Goal: Task Accomplishment & Management: Manage account settings

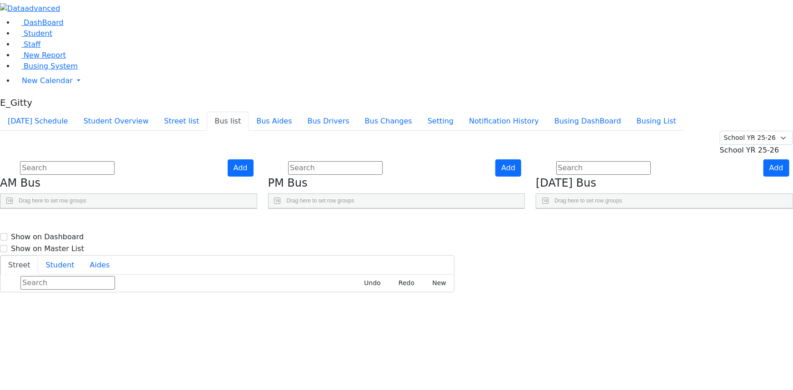
scroll to position [292, 0]
click at [76, 112] on button "Today's Schedule" at bounding box center [38, 121] width 76 height 19
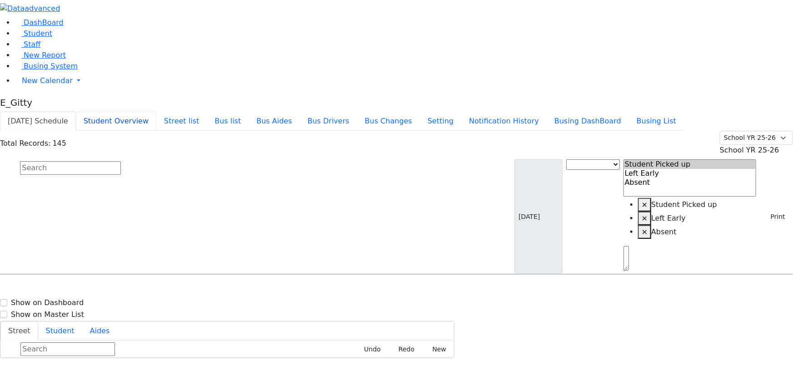
click at [156, 112] on button "Student Overview" at bounding box center [116, 121] width 80 height 19
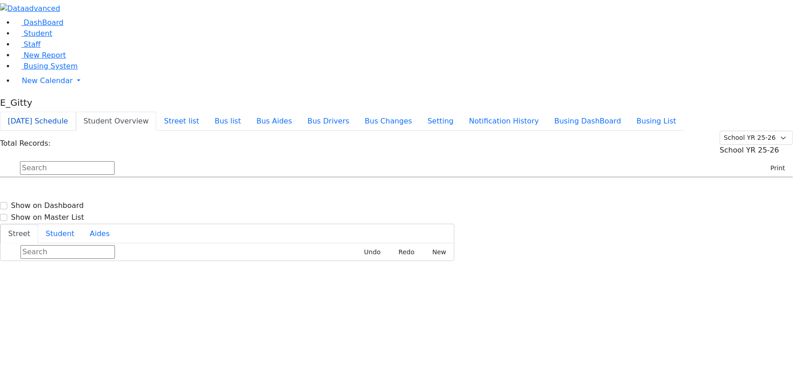
click at [76, 112] on button "Today's Schedule" at bounding box center [38, 121] width 76 height 19
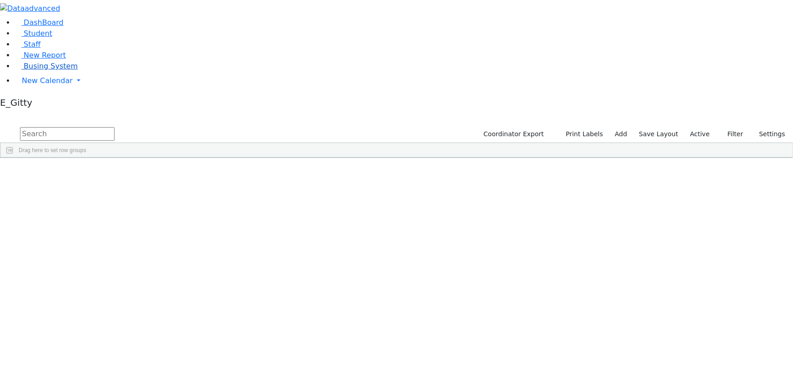
click at [73, 70] on link "Busing System" at bounding box center [46, 66] width 63 height 9
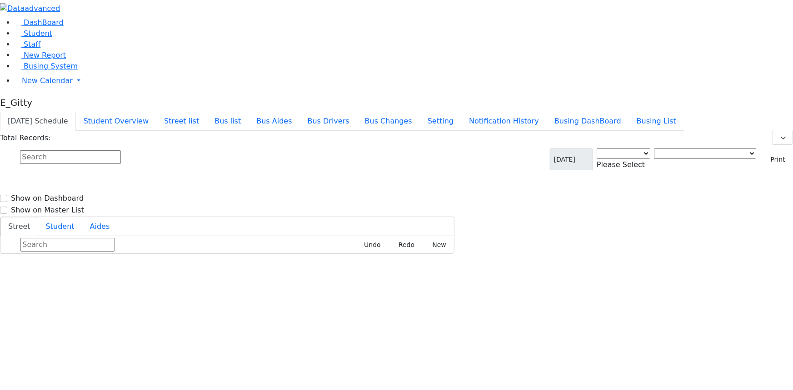
select select "3"
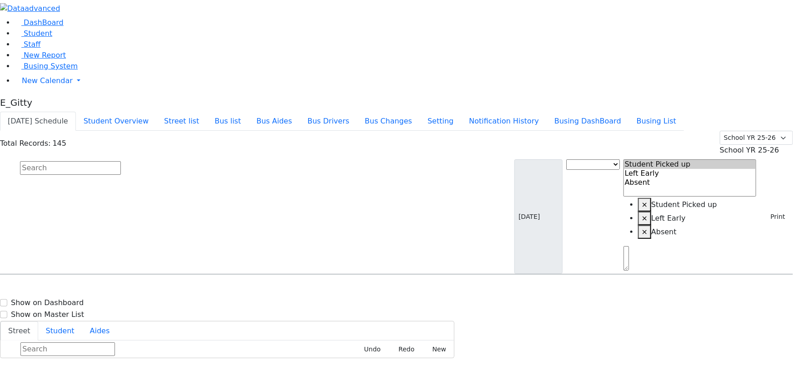
click at [76, 112] on button "Today's Schedule" at bounding box center [38, 121] width 76 height 19
click at [121, 161] on input "text" at bounding box center [70, 168] width 101 height 14
click at [156, 112] on button "Student Overview" at bounding box center [116, 121] width 80 height 19
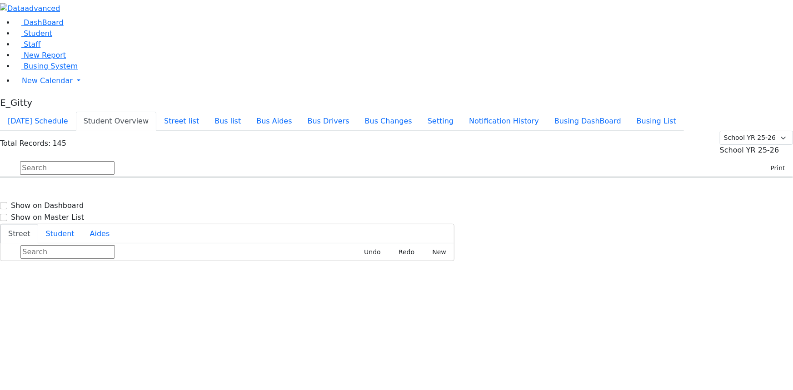
click at [115, 161] on input "text" at bounding box center [67, 168] width 95 height 14
type input "fuch"
click at [73, 191] on span "Fuchs Raphael 4/14/2017 8457833320" at bounding box center [39, 203] width 67 height 25
select select
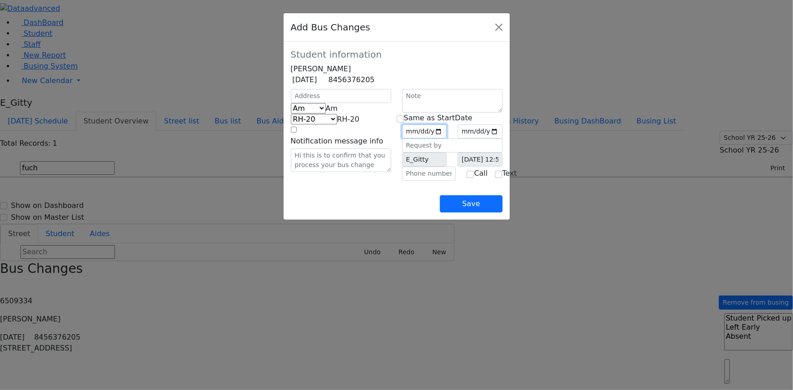
click at [447, 139] on input "date" at bounding box center [424, 132] width 45 height 14
type input "2025-10-06"
click at [403, 123] on input "checkbox" at bounding box center [400, 118] width 7 height 7
checkbox input "true"
type input "2025-10-06"
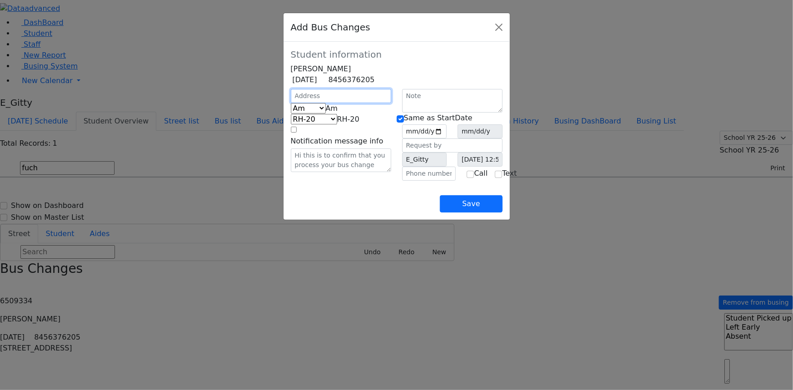
click at [291, 103] on input "text" at bounding box center [341, 96] width 100 height 14
click at [326, 113] on span "Am" at bounding box center [332, 108] width 12 height 9
select select "2"
select select "337"
click at [291, 103] on input "text" at bounding box center [341, 96] width 100 height 14
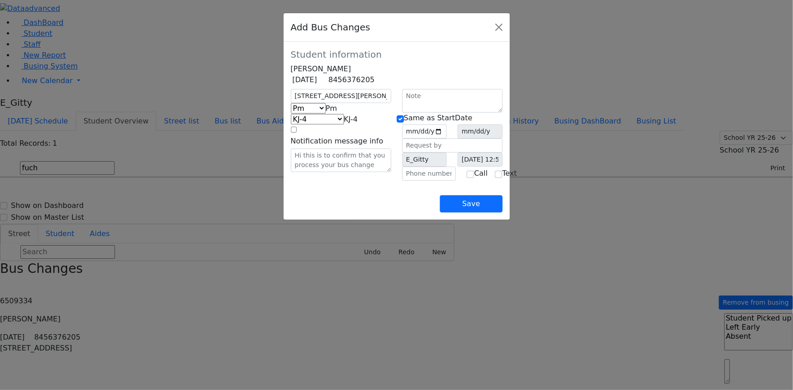
type input "11 Rovna Ct"
click at [510, 30] on div "Add Bus Changes" at bounding box center [397, 27] width 226 height 29
click at [506, 28] on button "Close" at bounding box center [499, 27] width 15 height 15
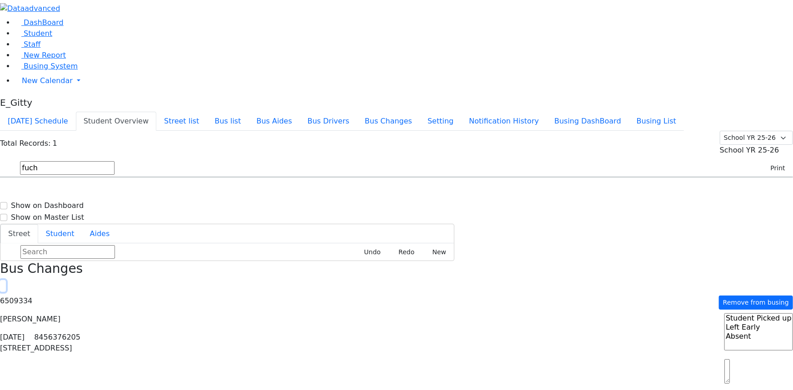
click at [6, 280] on button "button" at bounding box center [3, 286] width 6 height 12
click at [607, 203] on h6 "11 Rovna Ct #101, Kiryas Joel, NY, USA - (845) 783-3320" at bounding box center [561, 207] width 202 height 9
select select
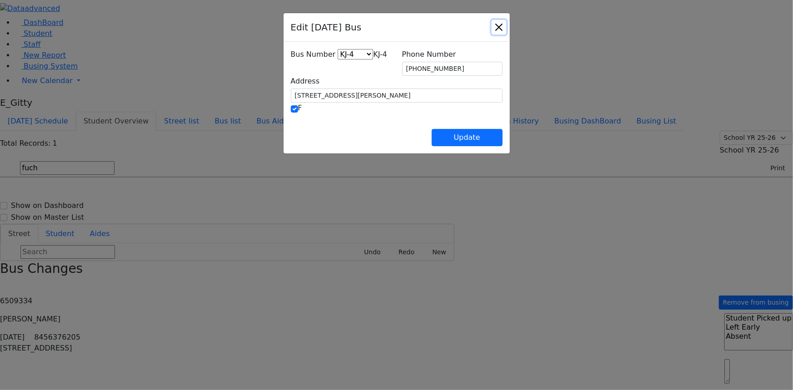
click at [506, 28] on button "Close" at bounding box center [499, 27] width 15 height 15
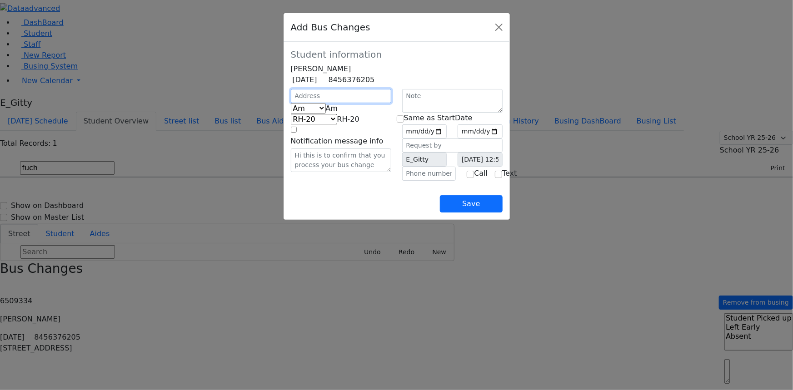
click at [291, 103] on input "text" at bounding box center [341, 96] width 100 height 14
type input "11 Rovna Ct"
select select "392"
click at [326, 113] on span "Am" at bounding box center [332, 108] width 12 height 9
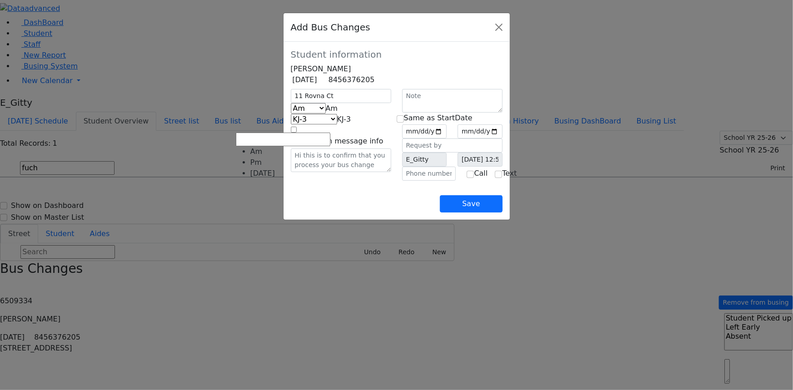
select select "2"
select select "337"
click at [447, 139] on input "date" at bounding box center [424, 132] width 45 height 14
type input "2025-10-06"
click at [404, 123] on input "checkbox" at bounding box center [400, 118] width 7 height 7
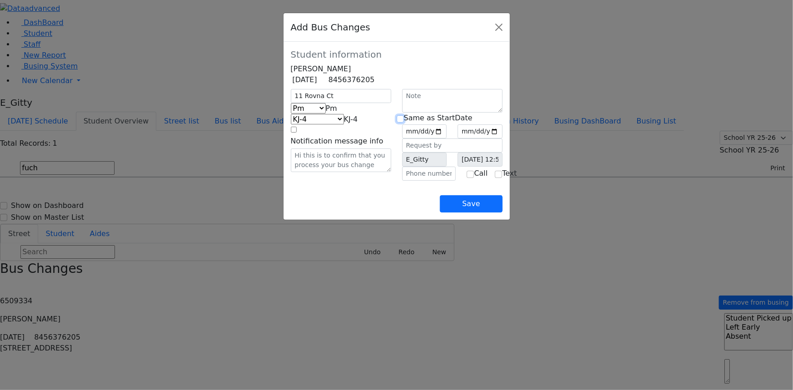
checkbox input "true"
type input "2025-10-06"
click at [422, 181] on input "text" at bounding box center [429, 174] width 54 height 14
type input "[PHONE_NUMBER]"
click at [502, 213] on button "Save" at bounding box center [471, 203] width 62 height 17
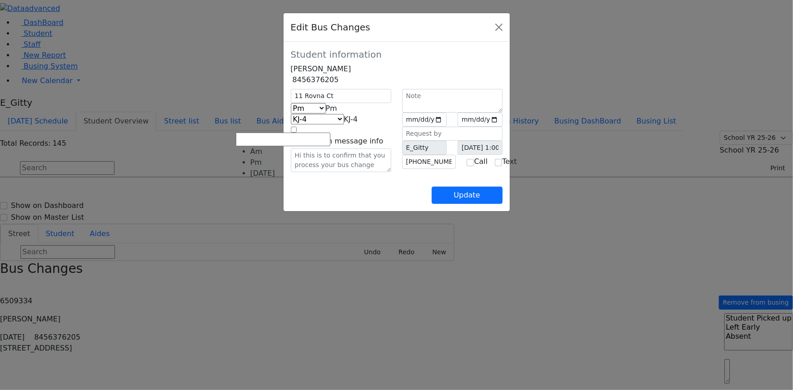
click at [326, 113] on span "Pm" at bounding box center [331, 108] width 11 height 9
select select "3"
select select "411"
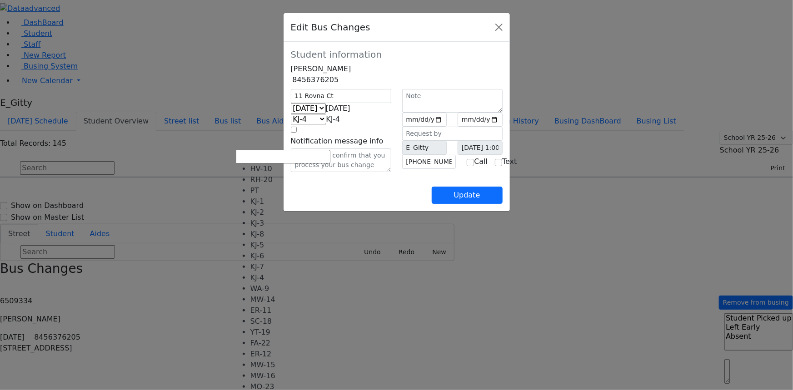
click at [326, 124] on span "KJ-4" at bounding box center [333, 119] width 14 height 9
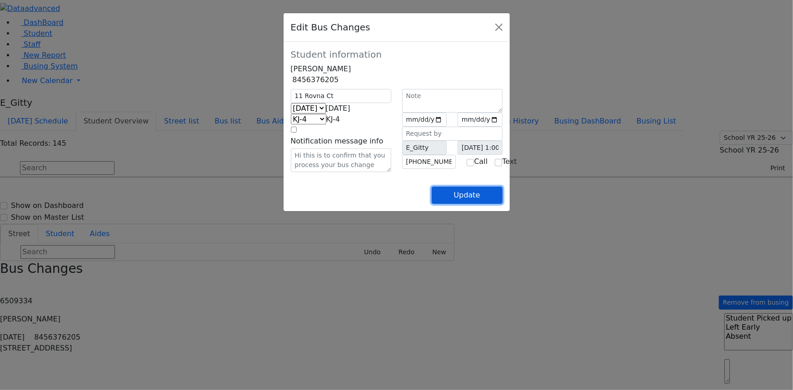
click at [503, 204] on button "Update" at bounding box center [467, 195] width 71 height 17
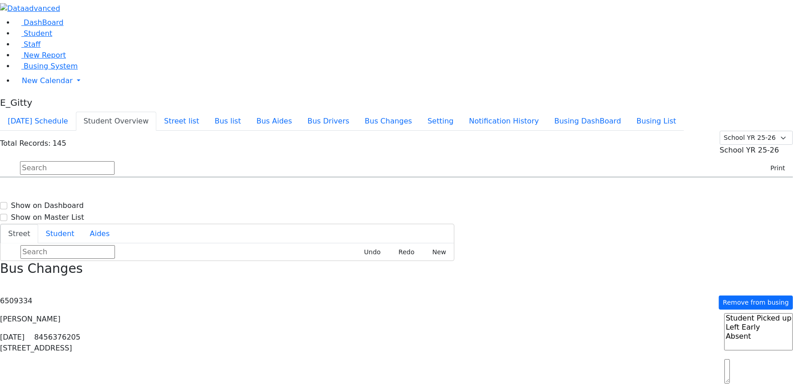
click at [5, 284] on icon "button" at bounding box center [2, 286] width 5 height 5
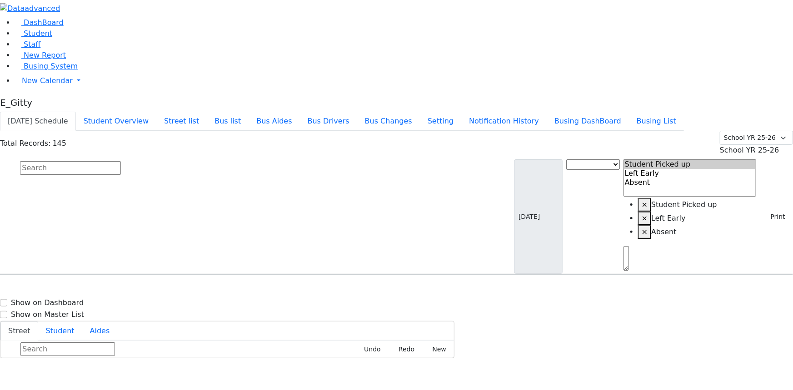
scroll to position [413, 0]
click at [52, 38] on link "Student" at bounding box center [34, 33] width 38 height 9
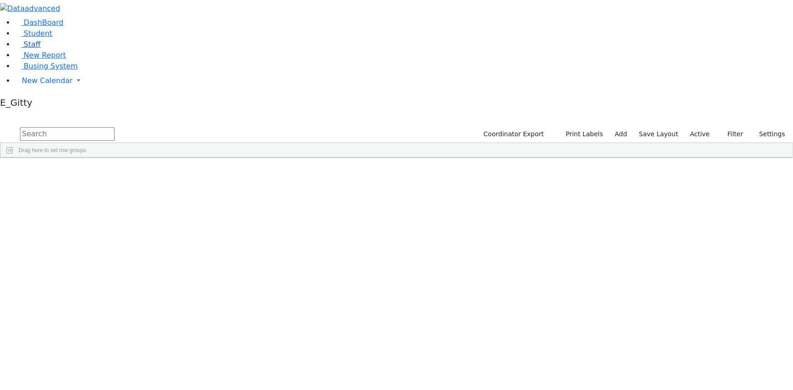
click at [40, 49] on link "Staff" at bounding box center [28, 44] width 26 height 9
click at [115, 127] on input "text" at bounding box center [67, 134] width 95 height 14
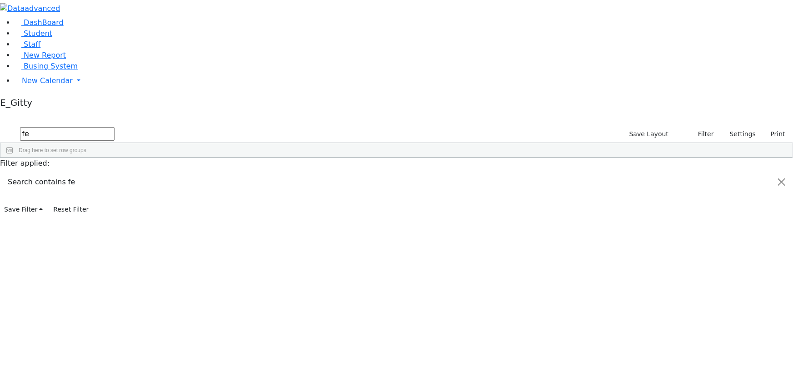
type input "f"
click at [335, 185] on div "---" at bounding box center [312, 191] width 48 height 12
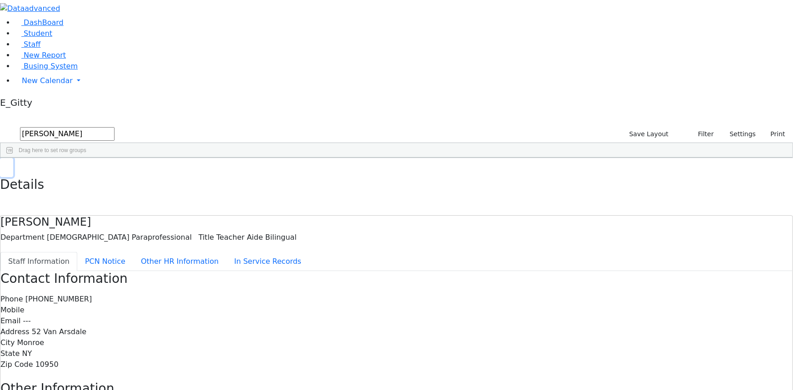
click at [4, 165] on use "button" at bounding box center [4, 165] width 0 height 0
click at [115, 127] on input "hersh" at bounding box center [67, 134] width 95 height 14
type input "h"
type input "kohn"
click at [49, 70] on span "Busing System" at bounding box center [51, 66] width 54 height 9
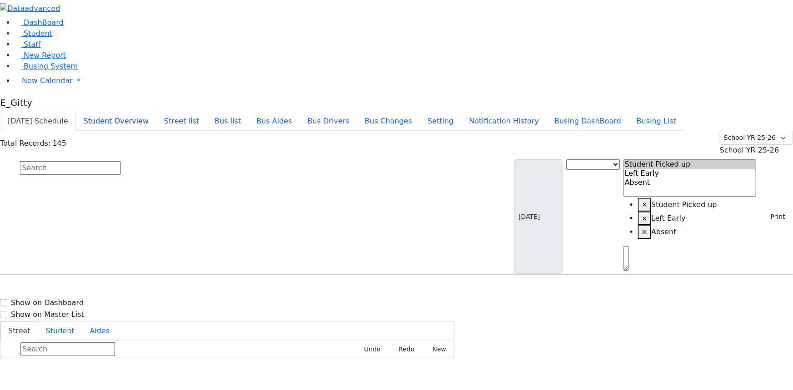
click at [156, 112] on button "Student Overview" at bounding box center [116, 121] width 80 height 19
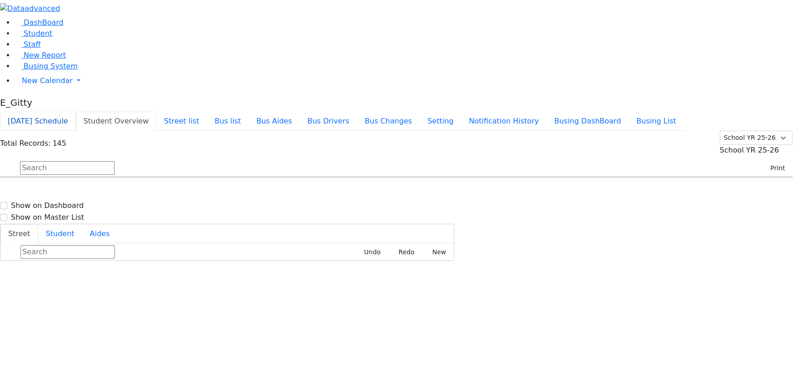
click at [76, 112] on button "[DATE] Schedule" at bounding box center [38, 121] width 76 height 19
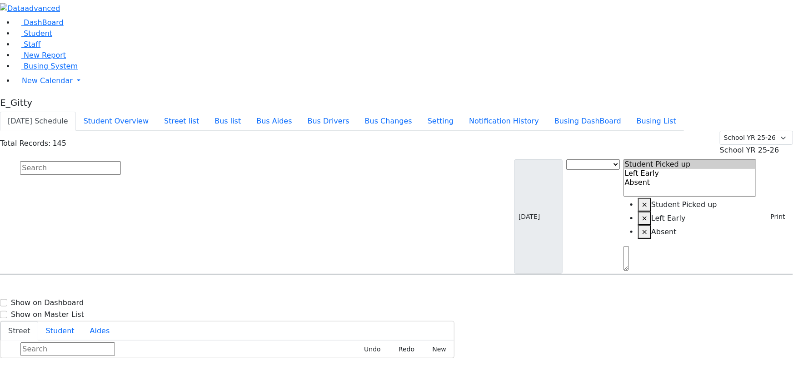
click at [121, 161] on input "text" at bounding box center [70, 168] width 101 height 14
type input "Rosen"
click at [73, 288] on h6 "Rosenberg Yisucher" at bounding box center [39, 292] width 67 height 9
select select
click at [73, 288] on h6 "Rosenberg Yisucher" at bounding box center [39, 292] width 67 height 9
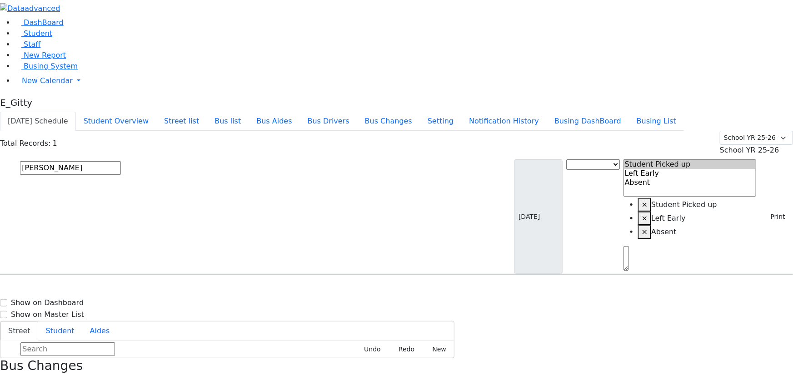
select select
drag, startPoint x: 768, startPoint y: 377, endPoint x: 764, endPoint y: 372, distance: 7.1
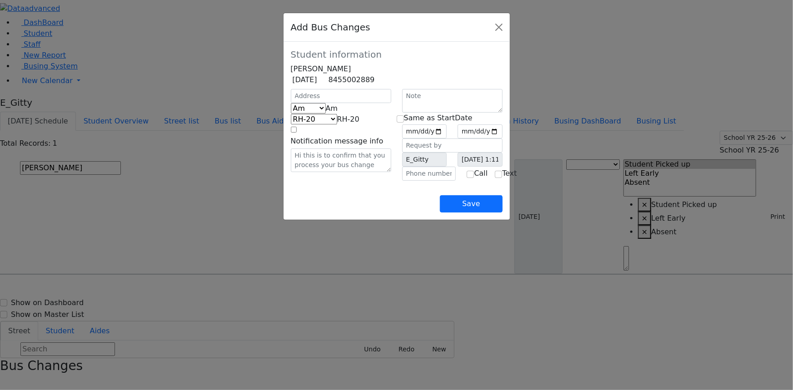
click at [337, 124] on span "RH-20" at bounding box center [348, 119] width 22 height 9
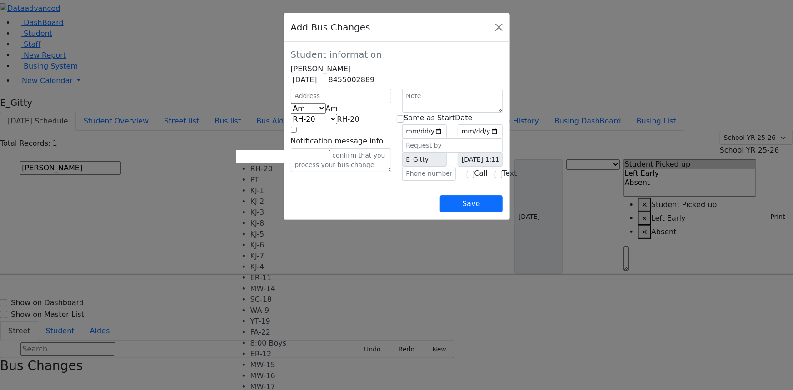
scroll to position [90, 0]
select select "449"
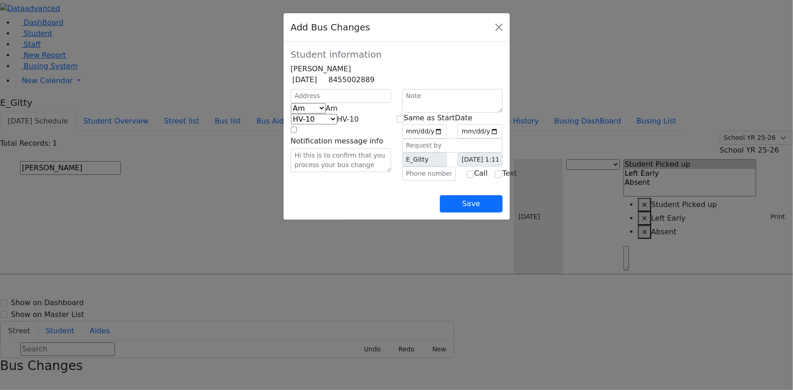
click at [326, 113] on span "Am" at bounding box center [332, 108] width 12 height 9
select select "2"
select select "337"
click at [326, 113] on span "Pm" at bounding box center [331, 108] width 11 height 9
click at [302, 166] on div "Notification message info" at bounding box center [340, 148] width 111 height 47
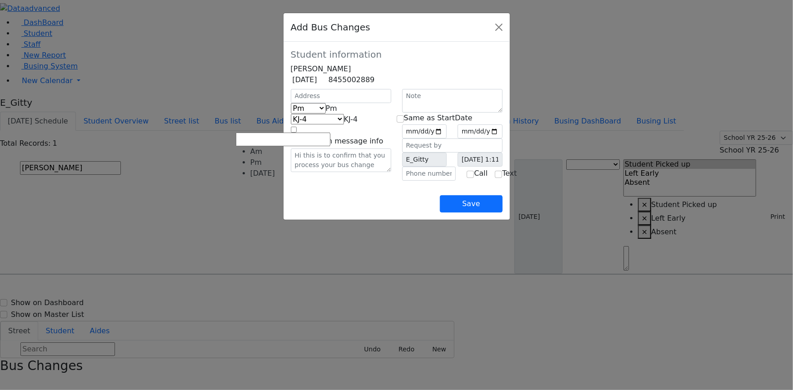
click at [326, 113] on span "Pm" at bounding box center [331, 108] width 11 height 9
select select "3"
click at [326, 124] on span "KJ-1" at bounding box center [333, 119] width 14 height 9
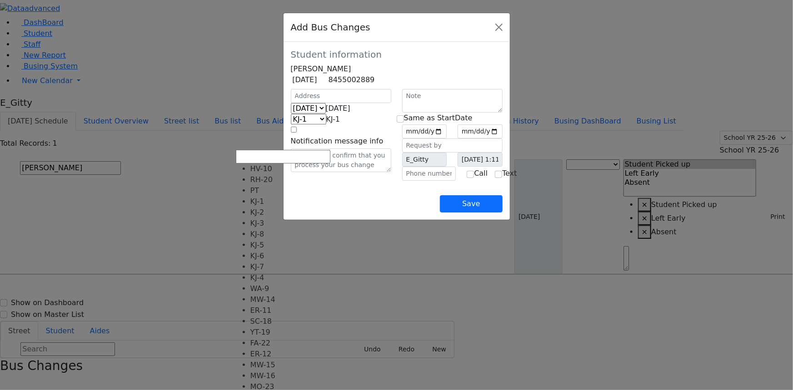
scroll to position [0, 0]
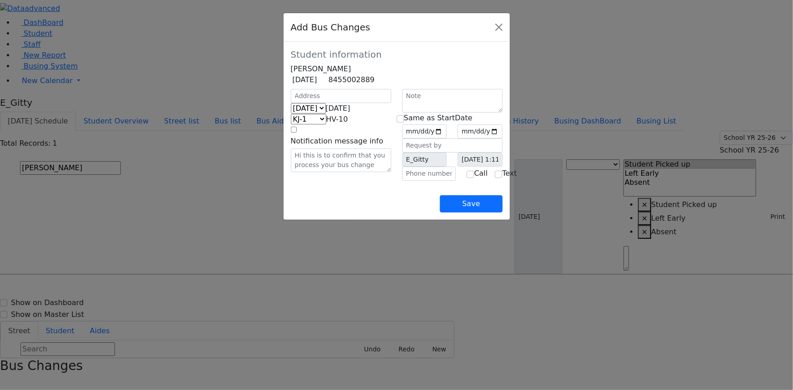
select select "379"
click at [447, 139] on input "date" at bounding box center [424, 132] width 45 height 14
type input "2025-10-03"
click at [409, 124] on label "Same as StartDate" at bounding box center [438, 118] width 69 height 11
click at [404, 123] on input "checkbox" at bounding box center [400, 118] width 7 height 7
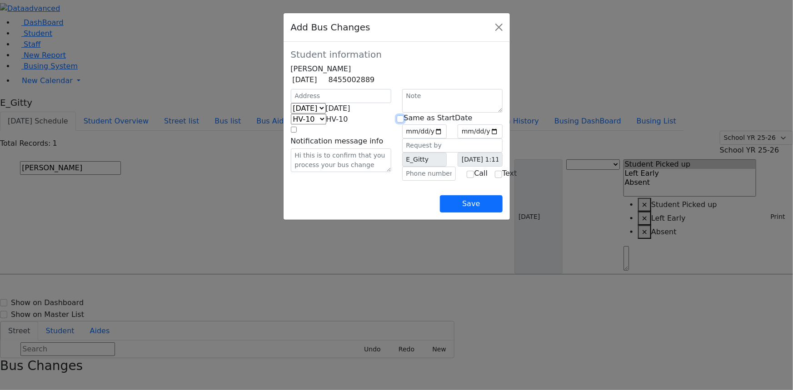
checkbox input "true"
type input "2025-10-03"
click at [506, 35] on button "Close" at bounding box center [499, 27] width 15 height 15
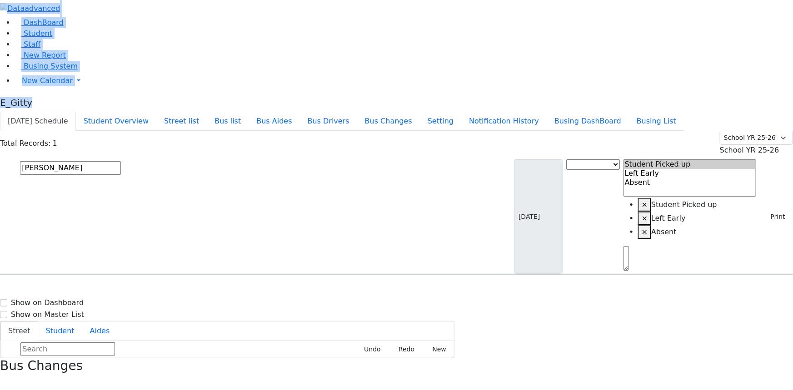
click at [80, 0] on html "Print Schedule Options Show Birthday Show Time Interval Show School Grad Pdf" at bounding box center [396, 269] width 793 height 539
click at [76, 112] on button "Today's Schedule" at bounding box center [38, 121] width 76 height 19
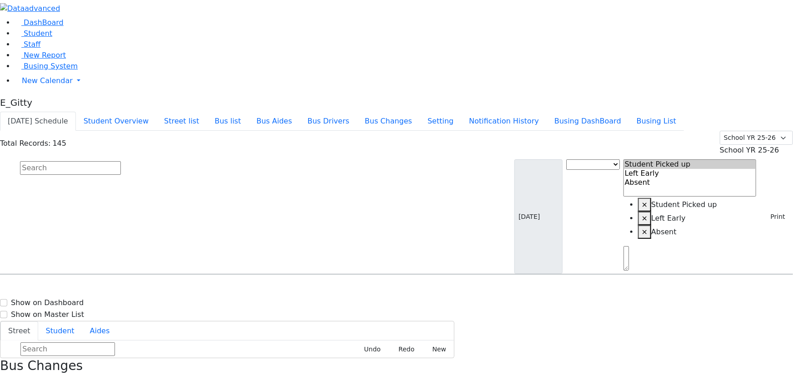
click at [121, 161] on input "text" at bounding box center [70, 168] width 101 height 14
click at [774, 210] on button "Print" at bounding box center [775, 217] width 30 height 14
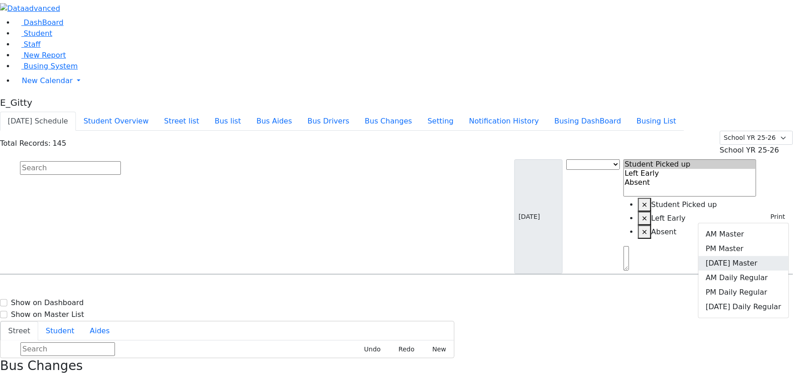
click at [738, 256] on link "Friday Master" at bounding box center [744, 263] width 90 height 15
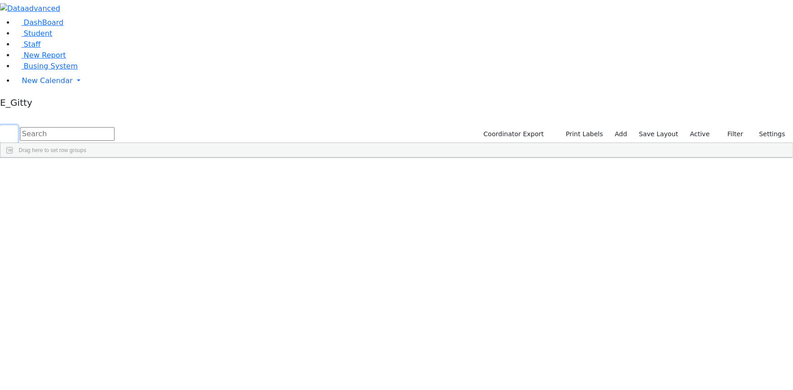
click at [18, 125] on button "submit" at bounding box center [9, 133] width 18 height 17
click at [115, 127] on input "text" at bounding box center [67, 134] width 95 height 14
type input "meilec"
click at [153, 209] on div "Meilech" at bounding box center [127, 215] width 51 height 12
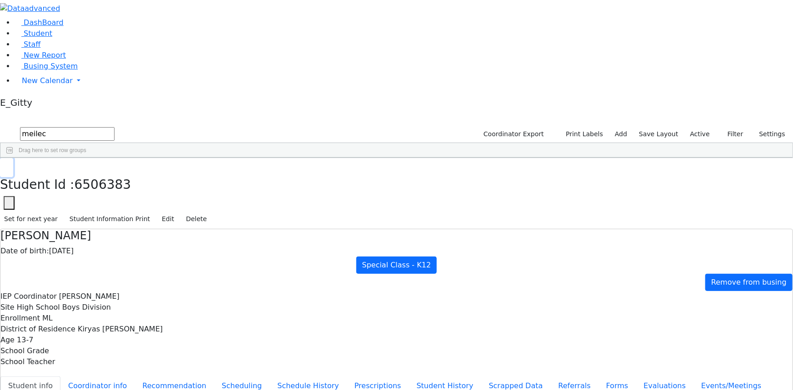
click at [9, 165] on icon "button" at bounding box center [6, 167] width 5 height 5
click at [46, 70] on link "Busing System" at bounding box center [46, 66] width 63 height 9
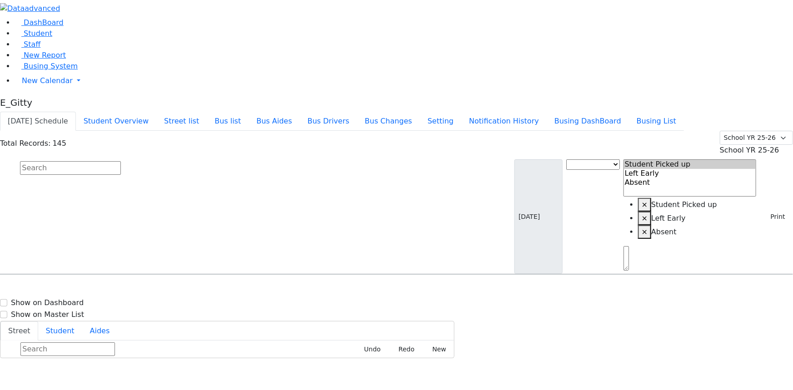
click at [76, 112] on button "[DATE] Schedule" at bounding box center [38, 121] width 76 height 19
click at [121, 161] on input "text" at bounding box center [70, 168] width 101 height 14
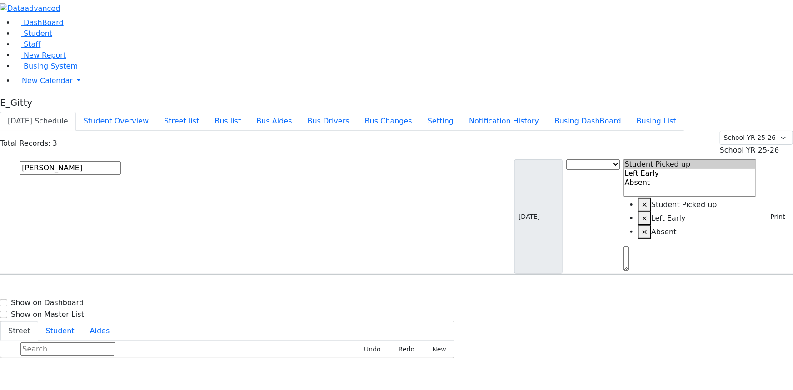
type input "[PERSON_NAME]"
click at [231, 346] on icon "Press SPACE to select this row." at bounding box center [231, 346] width 0 height 0
select select "1"
drag, startPoint x: 194, startPoint y: 55, endPoint x: 190, endPoint y: 56, distance: 4.7
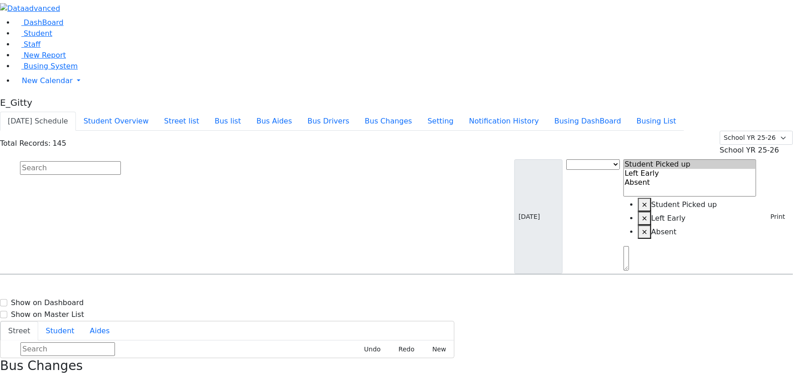
click at [121, 161] on input "text" at bounding box center [70, 168] width 101 height 14
type input "fishma"
click at [113, 289] on div "Fishman Eliezer 1/3/2017" at bounding box center [56, 300] width 112 height 23
select select "1"
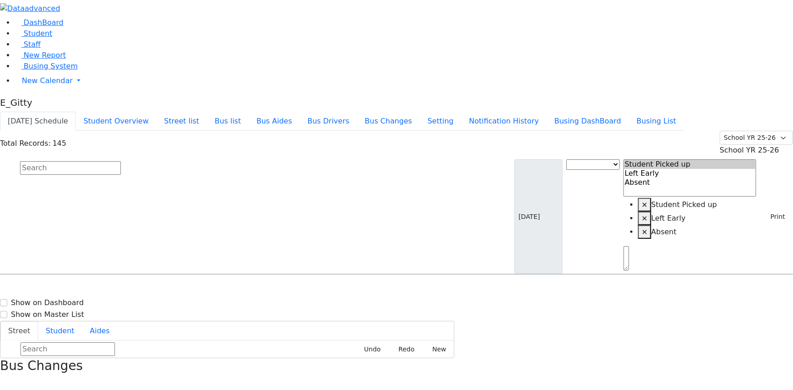
click at [121, 161] on input "text" at bounding box center [70, 168] width 101 height 14
type input "hir"
click at [73, 300] on h6 "9/2/2005 8457830643" at bounding box center [39, 304] width 67 height 9
select select "1"
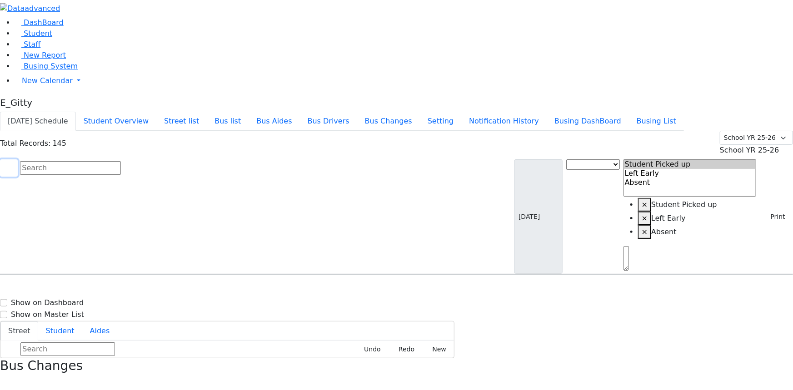
click at [18, 160] on button "submit" at bounding box center [9, 168] width 18 height 17
click at [121, 161] on input "text" at bounding box center [70, 168] width 101 height 14
type input "kola"
click at [194, 289] on div "Kolakowski Moses 4/29/2018 20 Hilltop Rd MO-23 20 Hilltop Rd - (609) 933-5159 2…" at bounding box center [338, 300] width 676 height 23
click at [314, 289] on div "Kolakowski Moses 4/29/2018 20 Hilltop Rd MO-23 20 Hilltop Rd - (609) 933-5159 2…" at bounding box center [396, 300] width 792 height 23
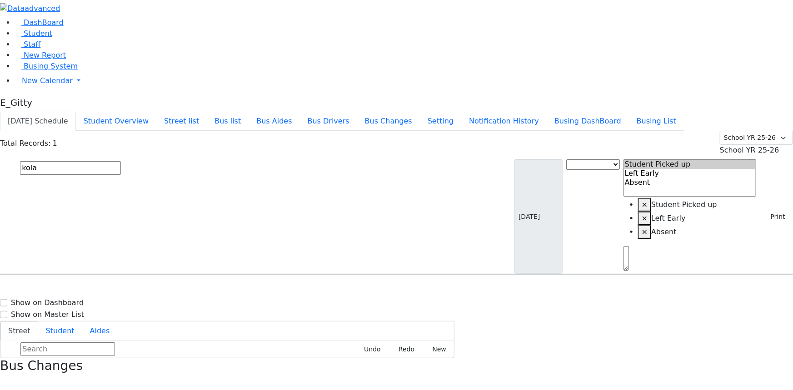
click at [225, 289] on div "20 Hilltop Rd" at bounding box center [169, 300] width 113 height 23
select select "1"
click at [121, 161] on input "text" at bounding box center [70, 168] width 101 height 14
type input "kra"
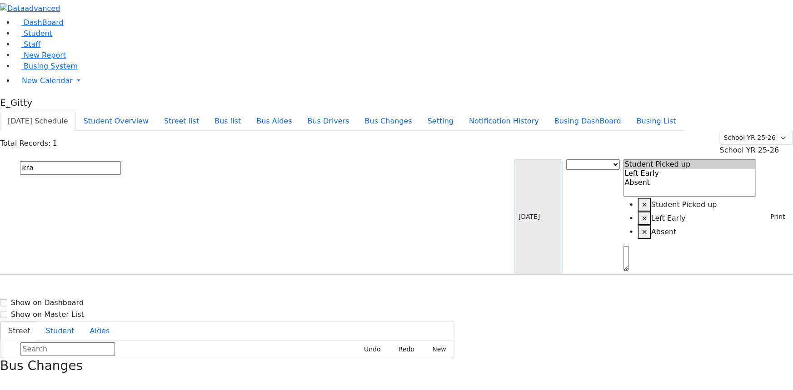
click at [225, 289] on div "2 Maglenitz St #401" at bounding box center [169, 300] width 113 height 23
select select "1"
click at [121, 161] on input "text" at bounding box center [70, 168] width 101 height 14
type input "mose"
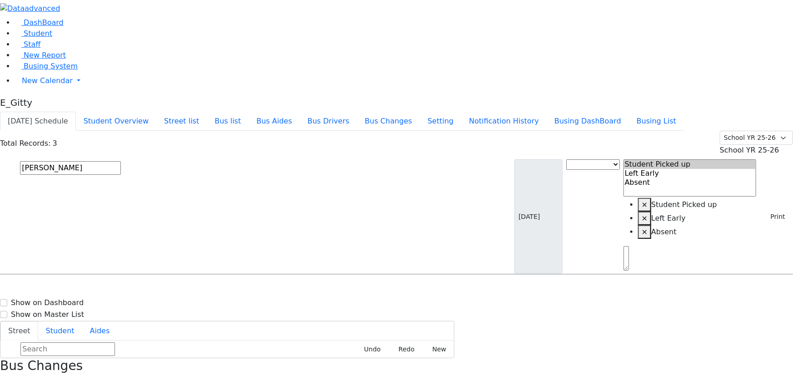
drag, startPoint x: 166, startPoint y: 113, endPoint x: 177, endPoint y: 110, distance: 11.2
click at [128, 311] on h6 "Mosesson Chaya Shayna Bracha" at bounding box center [67, 315] width 122 height 9
select select "1"
click at [121, 161] on input "text" at bounding box center [70, 168] width 101 height 14
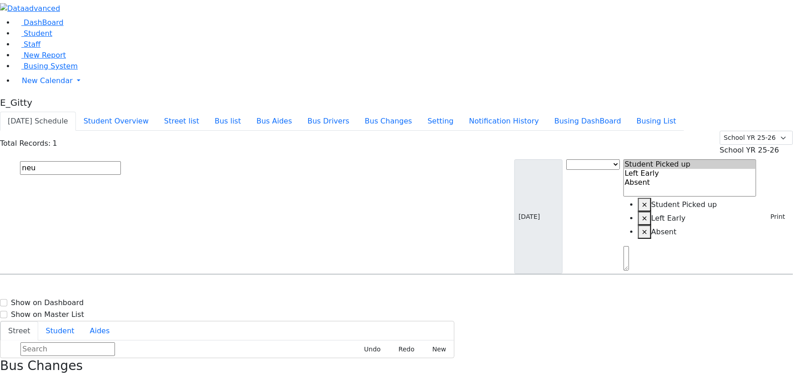
type input "neu"
click at [73, 288] on span "Neustein Abraham 10/11/2013 8457830670" at bounding box center [39, 300] width 67 height 25
select select "1"
click at [121, 161] on input "text" at bounding box center [70, 168] width 101 height 14
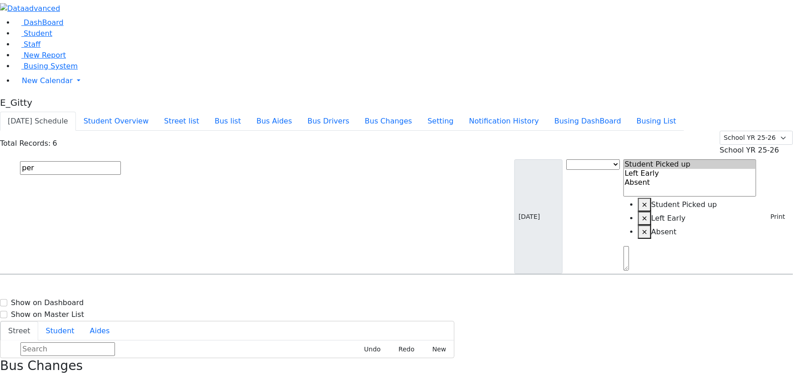
type input "per"
click at [73, 346] on span "3475780132" at bounding box center [51, 350] width 42 height 8
drag, startPoint x: 750, startPoint y: 45, endPoint x: 744, endPoint y: 50, distance: 7.5
drag, startPoint x: 730, startPoint y: 74, endPoint x: 708, endPoint y: 71, distance: 21.5
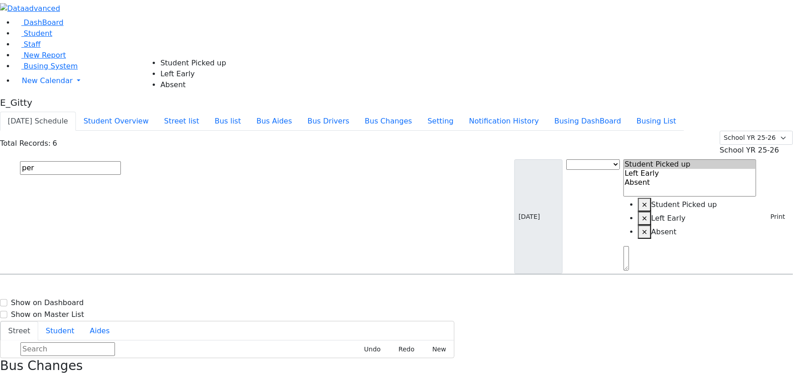
select select "1"
click at [121, 161] on input "text" at bounding box center [70, 168] width 101 height 14
type input "rub"
click at [225, 289] on div "[STREET_ADDRESS][PERSON_NAME]" at bounding box center [169, 300] width 113 height 23
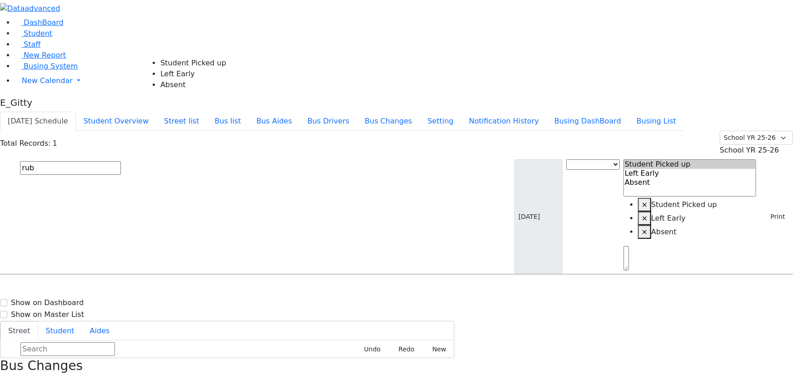
select select "1"
click at [121, 161] on input "text" at bounding box center [70, 168] width 101 height 14
type input "sru"
click at [73, 300] on h6 "11/5/2012 8454928918" at bounding box center [39, 304] width 67 height 9
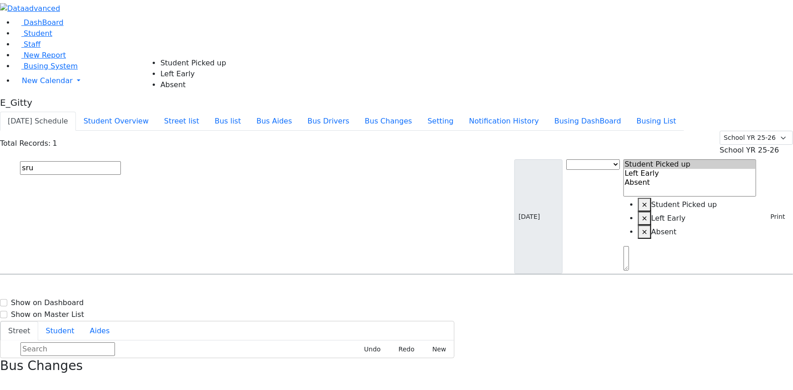
select select "1"
click at [121, 161] on input "text" at bounding box center [70, 168] width 101 height 14
type input "wer"
click at [73, 369] on h6 "10/16/2017 0113248722" at bounding box center [39, 373] width 67 height 9
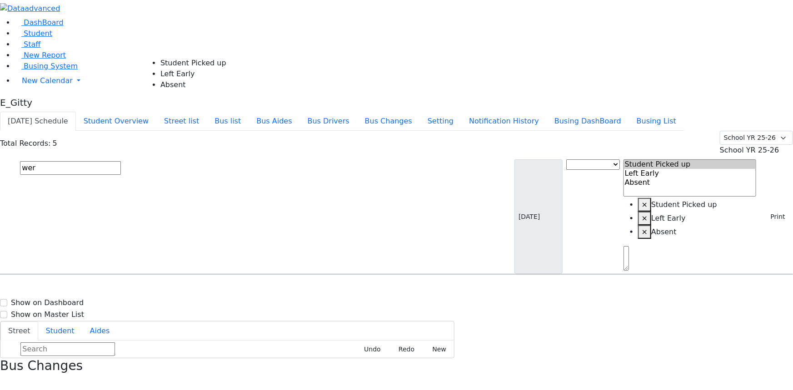
select select "1"
click at [121, 161] on input "text" at bounding box center [70, 168] width 101 height 14
click at [5, 381] on icon "button" at bounding box center [2, 383] width 5 height 5
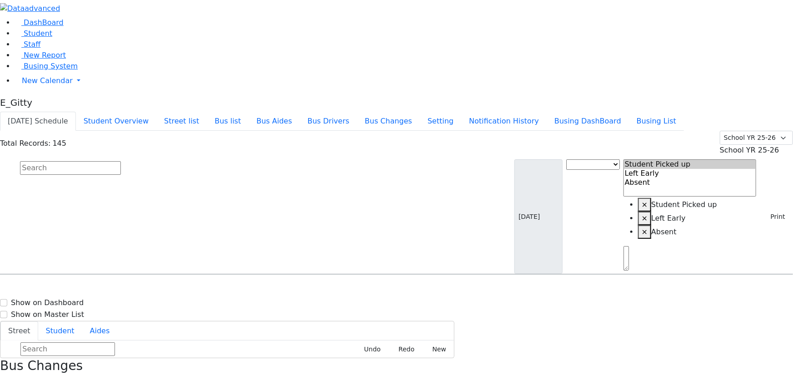
click at [100, 275] on div "Student information" at bounding box center [53, 282] width 94 height 14
click at [121, 161] on input "text" at bounding box center [70, 168] width 101 height 14
type input "rose"
click at [225, 312] on div "[STREET_ADDRESS][PERSON_NAME]" at bounding box center [169, 323] width 113 height 23
select select
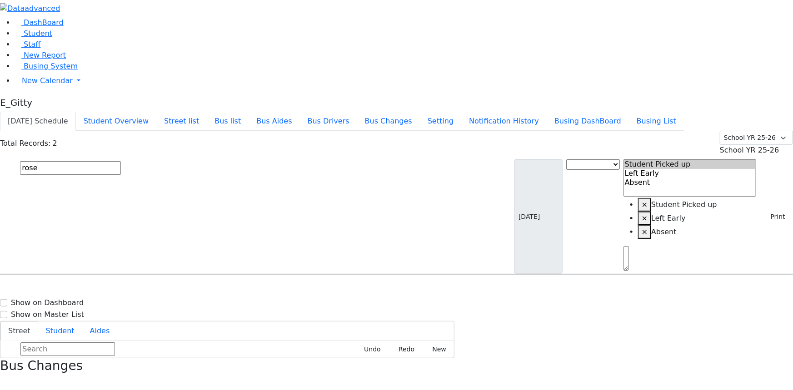
click at [225, 312] on div "[STREET_ADDRESS][PERSON_NAME]" at bounding box center [169, 323] width 113 height 23
select select
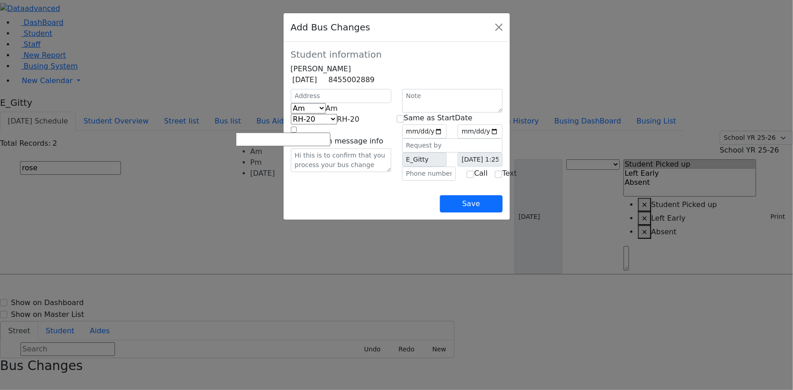
click at [326, 113] on span "Am" at bounding box center [332, 108] width 12 height 9
select select "3"
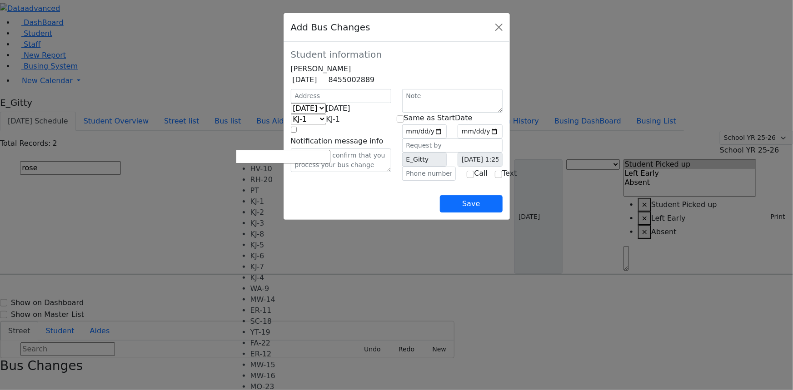
click at [326, 124] on span "KJ-1" at bounding box center [333, 119] width 14 height 9
select select "379"
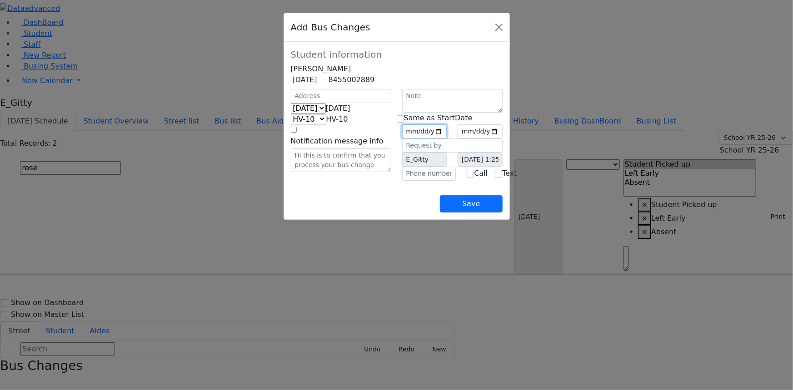
click at [447, 139] on input "date" at bounding box center [424, 132] width 45 height 14
type input "2025-10-03"
click at [404, 123] on input "checkbox" at bounding box center [400, 118] width 7 height 7
checkbox input "true"
type input "2025-10-03"
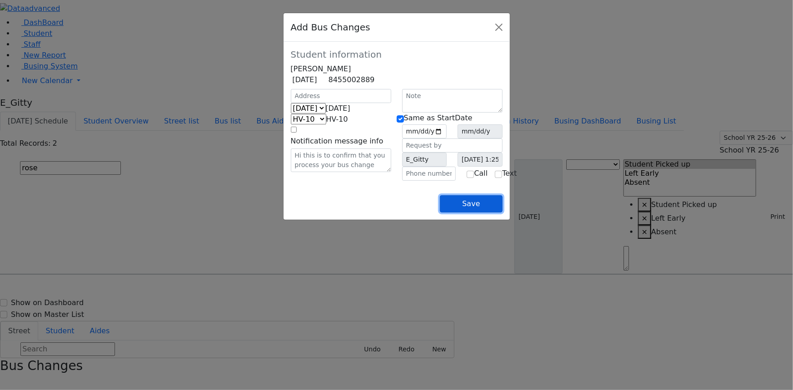
click at [502, 213] on button "Save" at bounding box center [471, 203] width 62 height 17
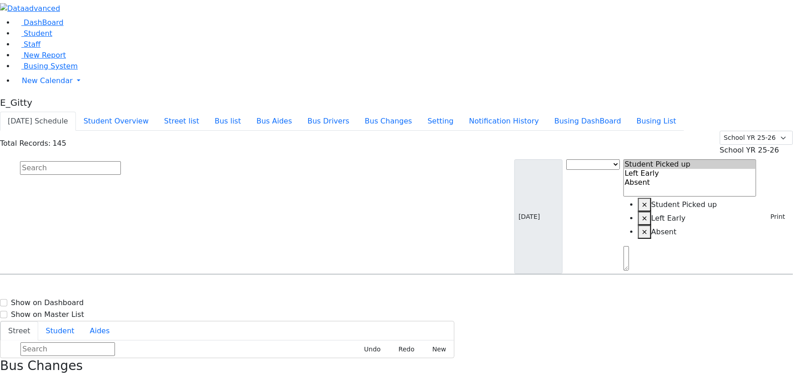
click at [5, 381] on icon "button" at bounding box center [2, 383] width 5 height 5
click at [24, 49] on span "Staff" at bounding box center [32, 44] width 17 height 9
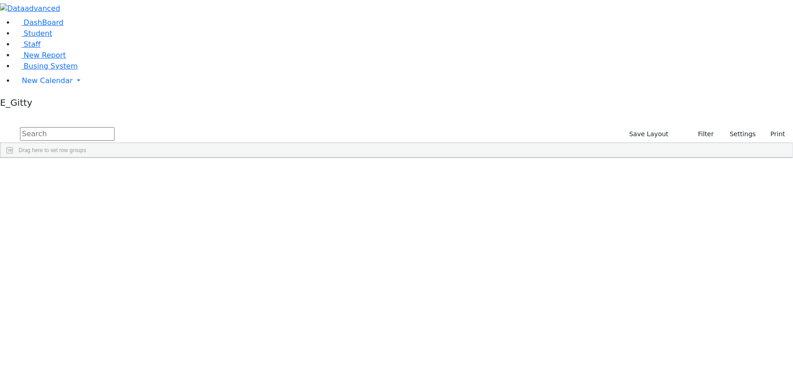
click at [115, 127] on input "text" at bounding box center [67, 134] width 95 height 14
click at [40, 70] on span "Busing System" at bounding box center [51, 66] width 54 height 9
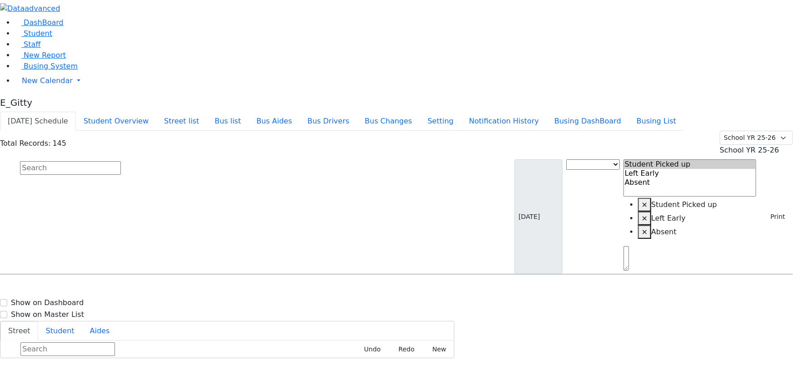
click at [121, 161] on input "text" at bounding box center [70, 168] width 101 height 14
type input "gre"
click at [73, 334] on span "[PERSON_NAME] [DATE] 8457823317" at bounding box center [39, 346] width 67 height 25
select select "2"
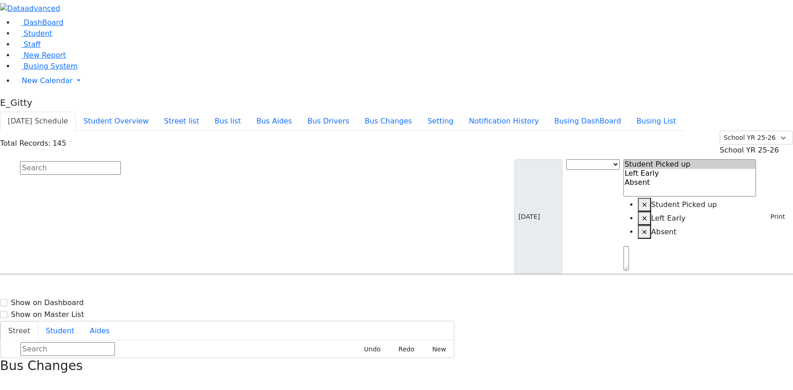
click at [121, 161] on input "text" at bounding box center [70, 168] width 101 height 14
type input "mark"
click at [73, 323] on h6 "12/9/2014 8454928692" at bounding box center [39, 327] width 67 height 9
select select "2"
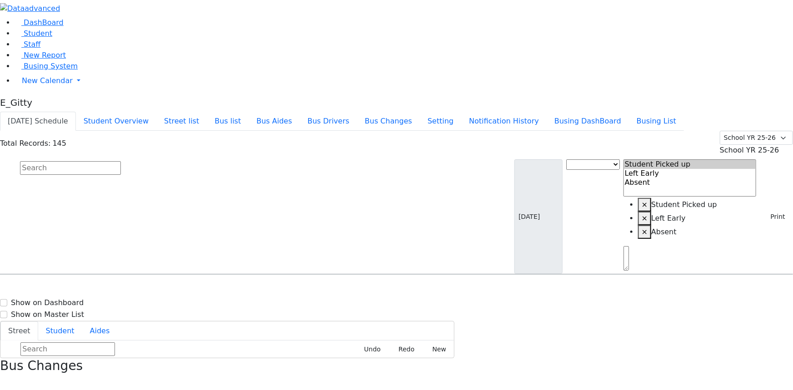
click at [121, 161] on input "text" at bounding box center [70, 168] width 101 height 14
click at [6, 378] on button "button" at bounding box center [3, 384] width 6 height 12
click at [15, 49] on link "Staff" at bounding box center [28, 44] width 26 height 9
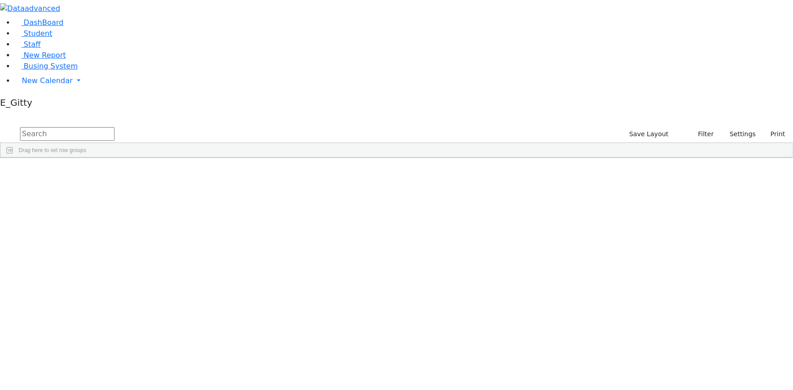
click at [115, 127] on input "text" at bounding box center [67, 134] width 95 height 14
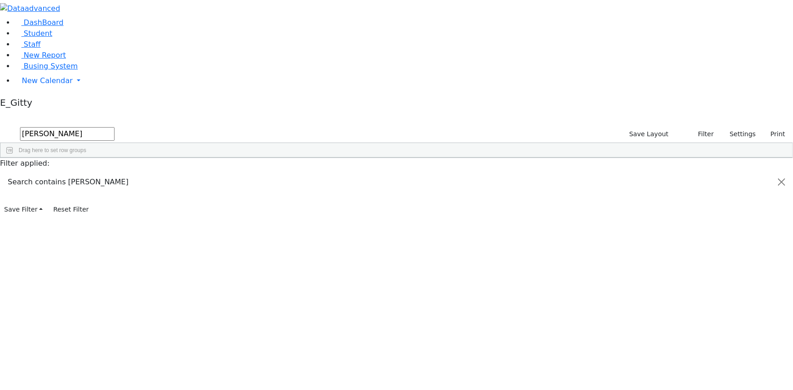
type input "flohr"
click at [24, 70] on span "Busing System" at bounding box center [51, 66] width 54 height 9
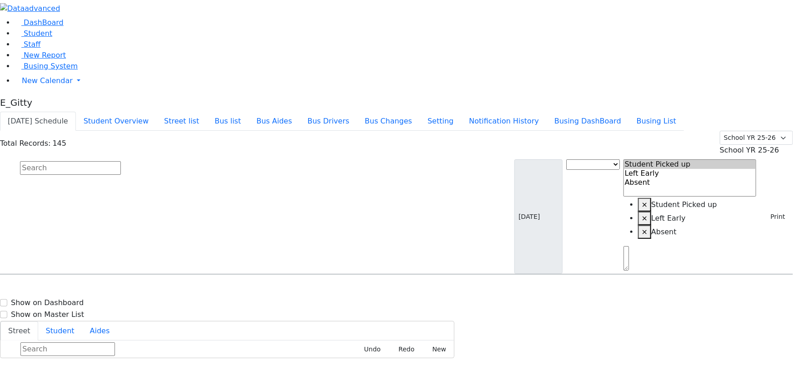
click at [121, 161] on input "text" at bounding box center [70, 168] width 101 height 14
type input "[PERSON_NAME]"
